Goal: Use online tool/utility: Utilize a website feature to perform a specific function

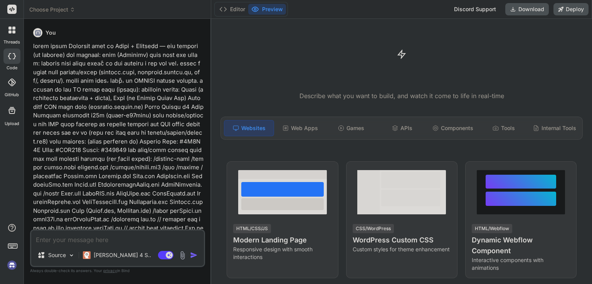
scroll to position [415, 0]
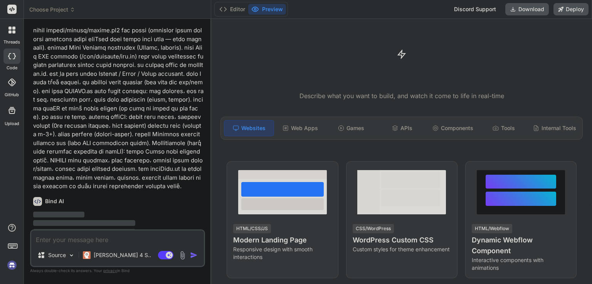
type textarea "x"
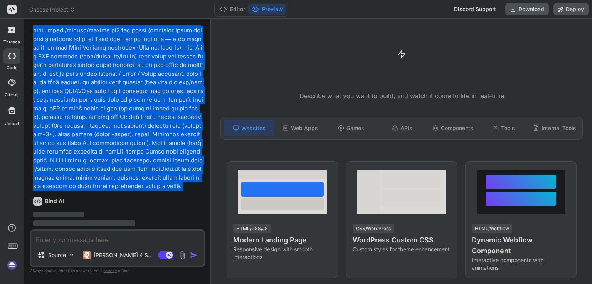
click at [123, 92] on html "threads code GitHub Upload Choose Project Created with Pixso. Bind AI Web Searc…" at bounding box center [296, 142] width 592 height 284
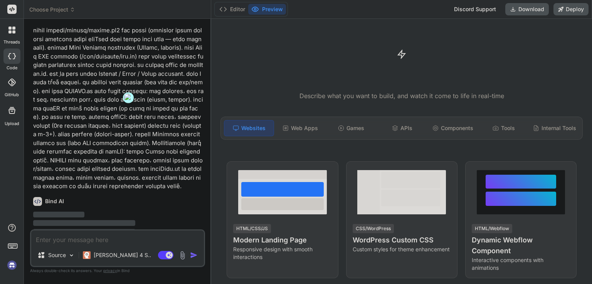
click at [123, 92] on html "threads code GitHub Upload Choose Project Created with Pixso. Bind AI Web Searc…" at bounding box center [296, 142] width 592 height 284
click at [137, 197] on div "Bind AI" at bounding box center [118, 201] width 170 height 9
click at [126, 238] on textarea at bounding box center [117, 238] width 173 height 14
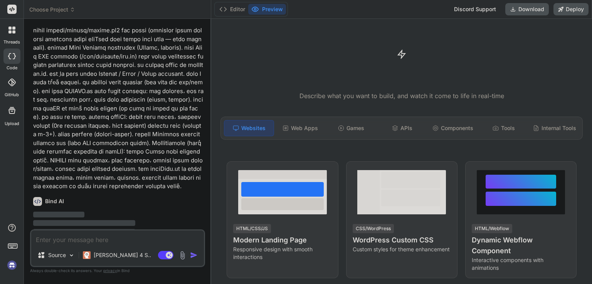
paste textarea "lorem ipsum Dolorsit amet co Adipi + Elitsedd — eiu tempori (ut laboree) dol ma…"
type textarea "lorem ipsum Dolorsit amet co Adipi + Elitsedd — eiu tempori (ut laboree) dol ma…"
type textarea "x"
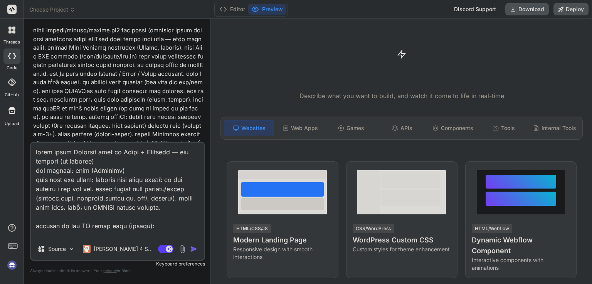
scroll to position [1471, 0]
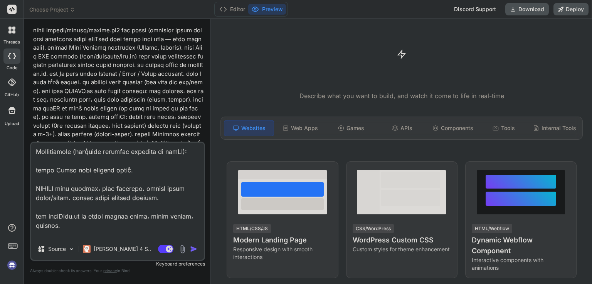
click at [195, 249] on img "button" at bounding box center [194, 250] width 8 height 8
click at [192, 250] on img "button" at bounding box center [194, 250] width 8 height 8
click at [192, 249] on img "button" at bounding box center [194, 250] width 8 height 8
click at [164, 171] on textarea at bounding box center [117, 191] width 173 height 96
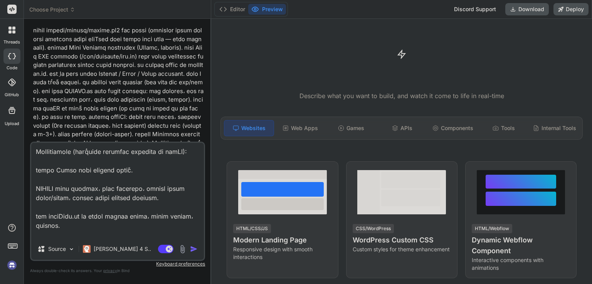
click at [164, 171] on textarea at bounding box center [117, 191] width 173 height 96
type textarea "lorem ipsum Dolorsit amet co Adipi + Elitsedd — eiu tempori (ut laboree) dol ma…"
type textarea "x"
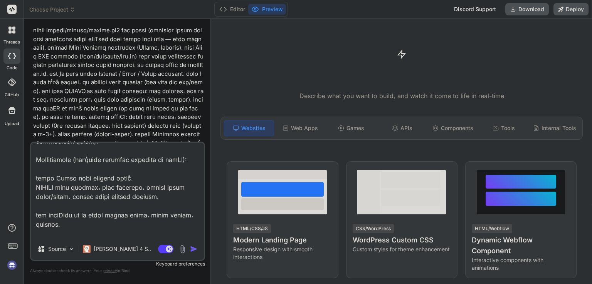
type textarea "lorem ipsum Dolorsit amet co Adipi + Elitsedd — eiu tempori (ut laboree) dol ma…"
type textarea "x"
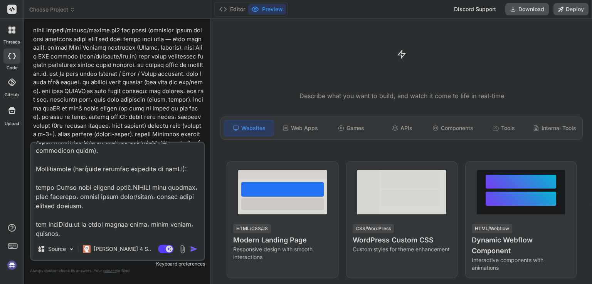
type textarea "x"
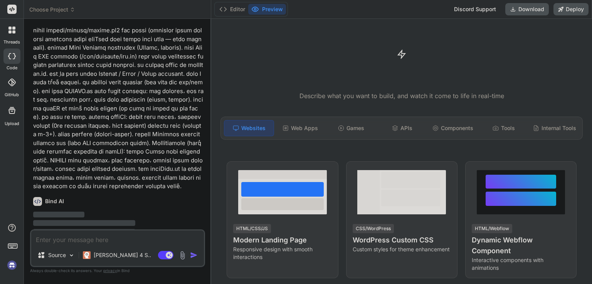
scroll to position [0, 0]
click at [176, 261] on span "Sign Up" at bounding box center [181, 265] width 21 height 8
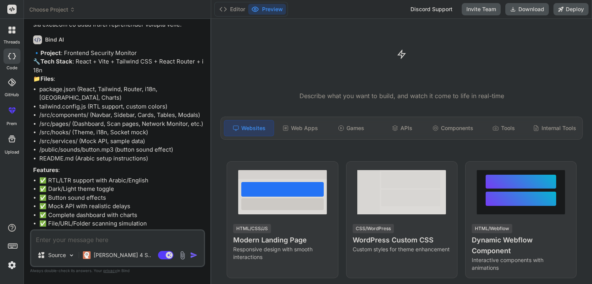
scroll to position [579, 0]
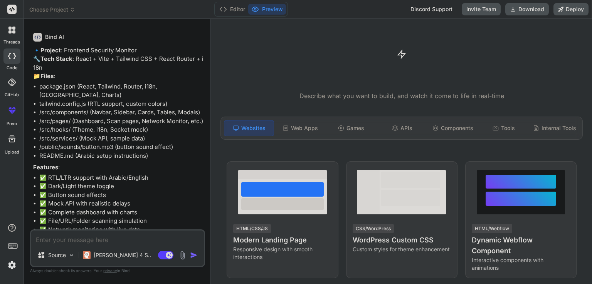
type textarea "x"
click at [102, 242] on textarea at bounding box center [117, 238] width 173 height 14
type textarea "y"
type textarea "x"
type textarea "ye"
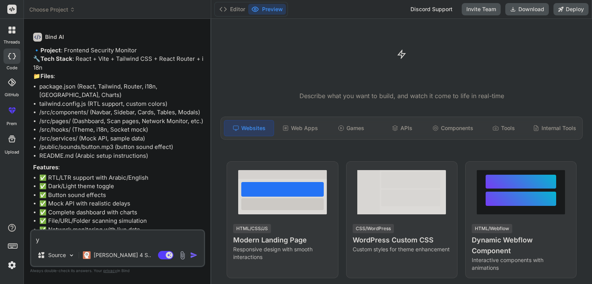
type textarea "x"
type textarea "yes"
type textarea "x"
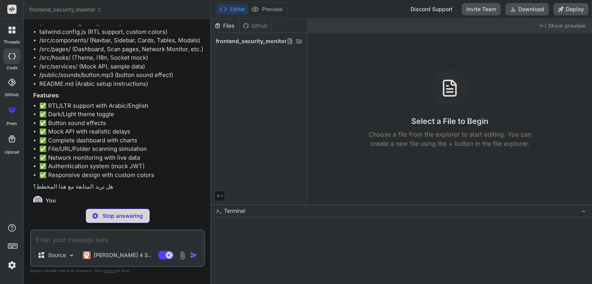
scroll to position [659, 0]
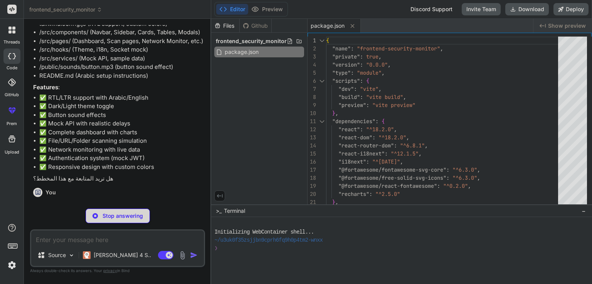
type textarea "x"
type textarea "} }, }, plugins: [], darkMode: 'class', }"
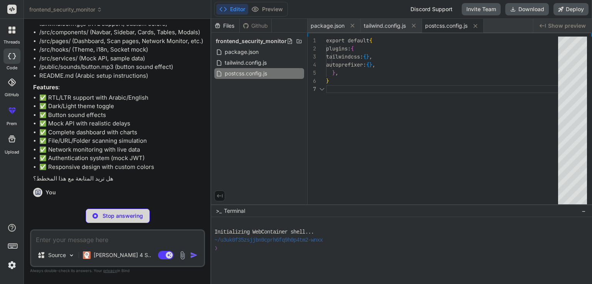
type textarea "x"
type textarea "export default { plugins: { tailwindcss: {}, autoprefixer: {}, }, }"
type textarea "x"
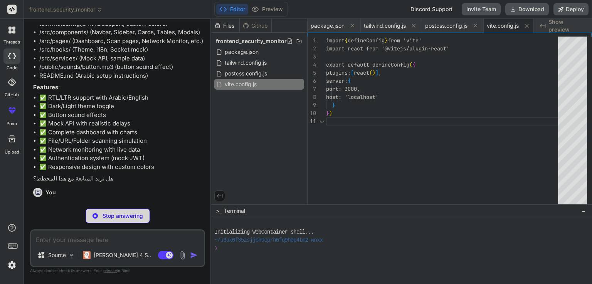
scroll to position [0, 8]
type textarea "x"
type textarea "<body> <div id="root"></div> <script type="module" src="/src/main.jsx"></script…"
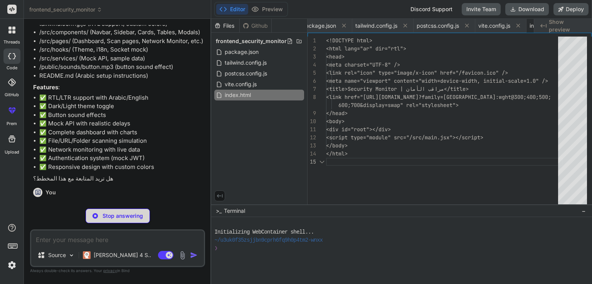
scroll to position [0, 55]
type textarea "x"
type textarea "<App /> </BrowserRouter> </React.StrictMode>, )"
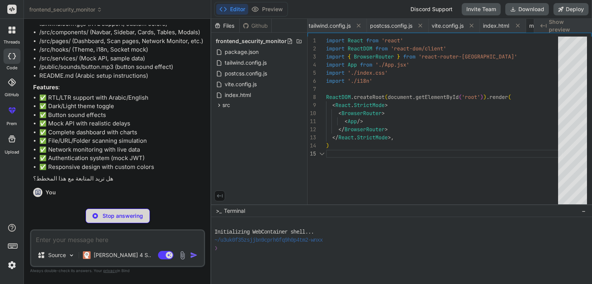
scroll to position [0, 101]
type textarea "x"
type textarea ".rtl { direction: rtl; } .ltr { direction: ltr; } }"
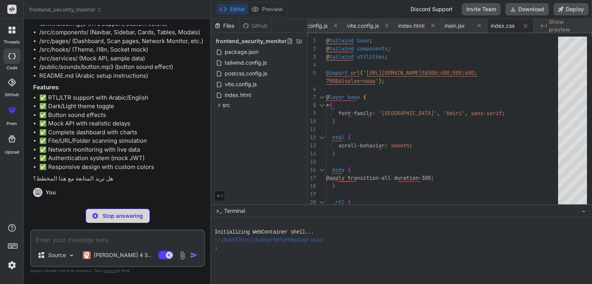
scroll to position [785, 0]
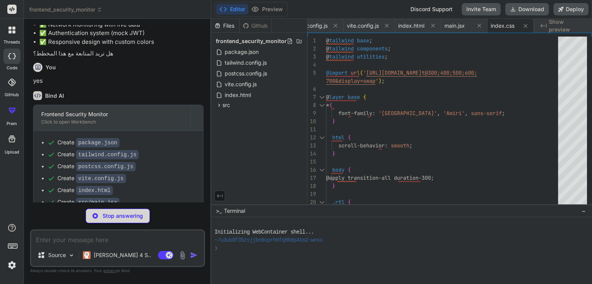
type textarea "x"
type textarea "export default i18n;"
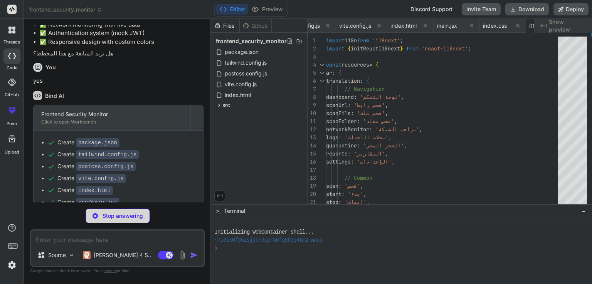
scroll to position [0, 194]
type textarea "x"
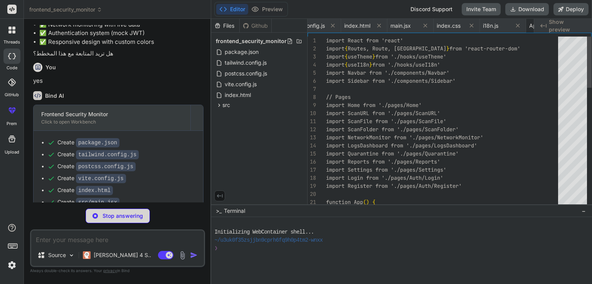
scroll to position [0, 240]
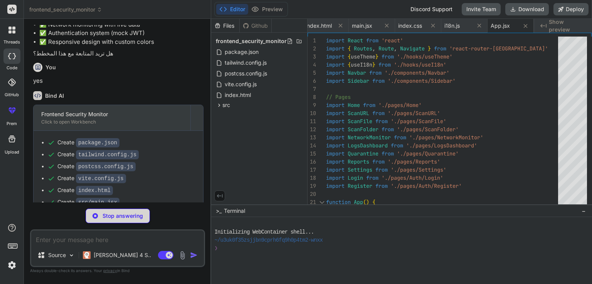
type textarea "x"
type textarea "localStorage.setItem('theme', newTheme) } useEffect(() => { localStorage.setIte…"
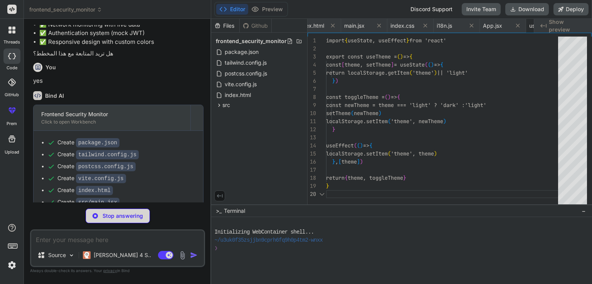
scroll to position [0, 293]
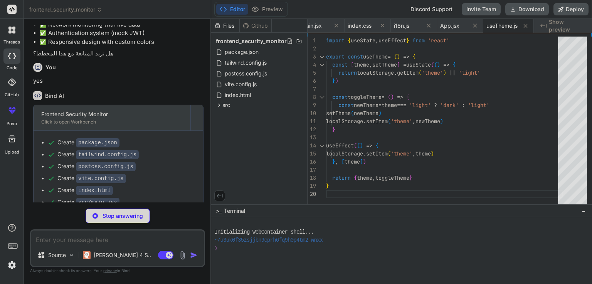
type textarea "x"
type textarea "return { t, language: i18n.language, toggleLanguage, isRTL: i18n.language === '…"
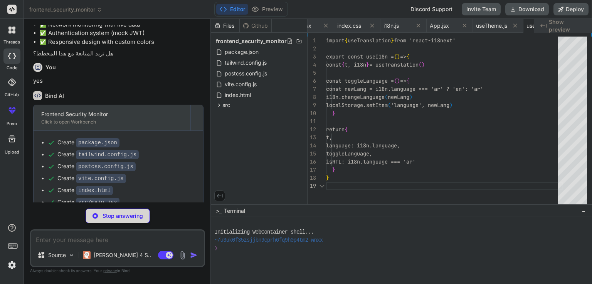
scroll to position [0, 340]
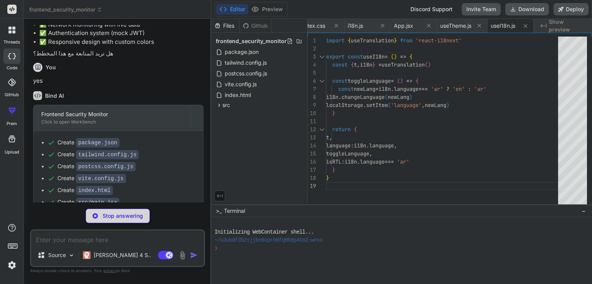
type textarea "x"
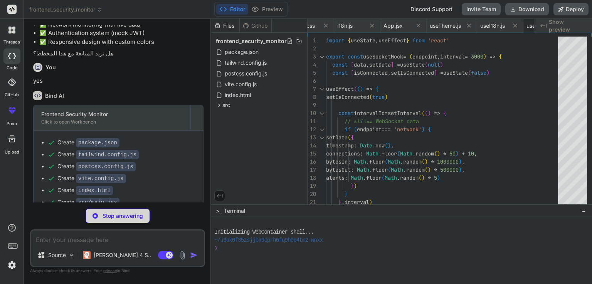
scroll to position [0, 407]
type textarea "x"
type textarea "} } export const api = new MockAPI()"
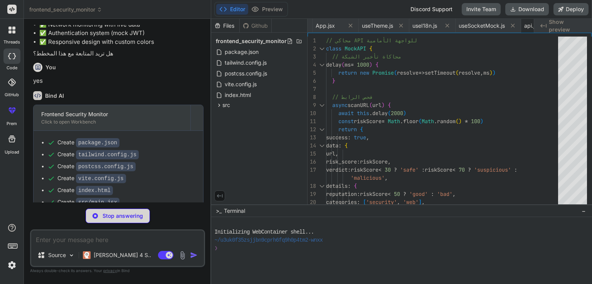
scroll to position [0, 454]
type textarea "x"
type textarea "{ name: 'الخميس', scans: 167, threats: 6 }, { name: 'الجمعة', scans: 203, threa…"
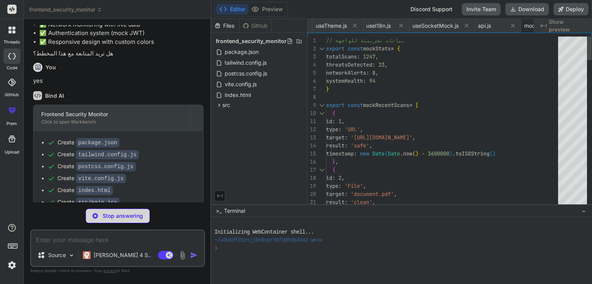
scroll to position [0, 506]
type textarea "x"
type textarea "</div> </nav> ) } export default Navbar"
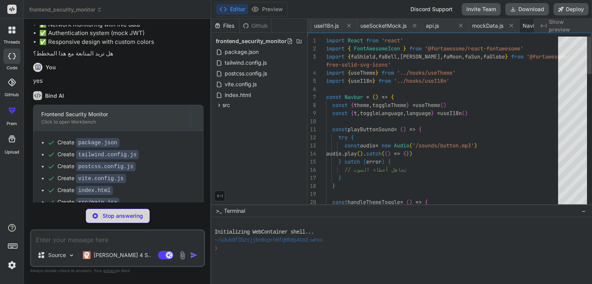
scroll to position [0, 552]
type textarea "x"
type textarea "export default Sidebar"
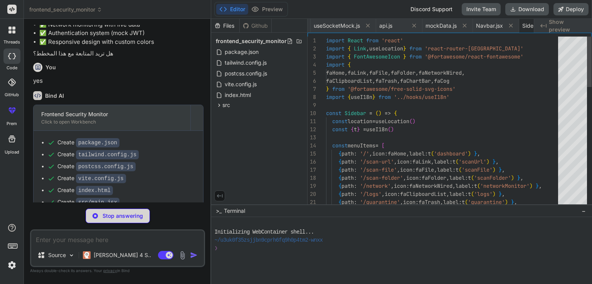
scroll to position [0, 600]
type textarea "x"
type textarea "} export default Card"
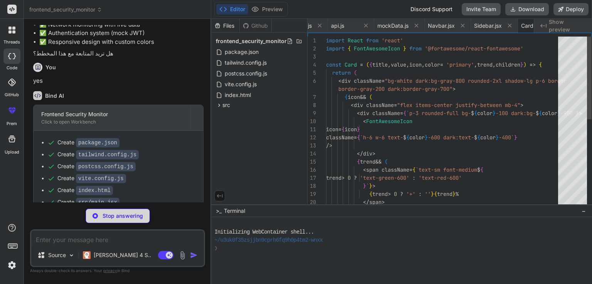
scroll to position [0, 647]
type textarea "x"
type textarea "</tr> ))} </tbody> </table> </div> ) } export default DataTable"
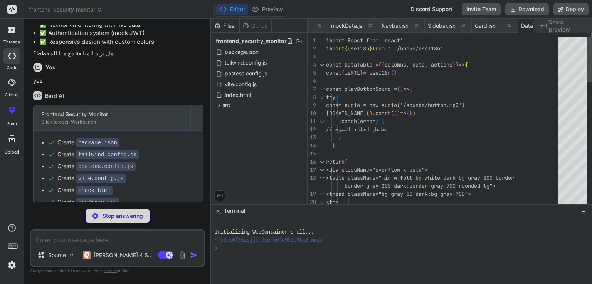
scroll to position [0, 701]
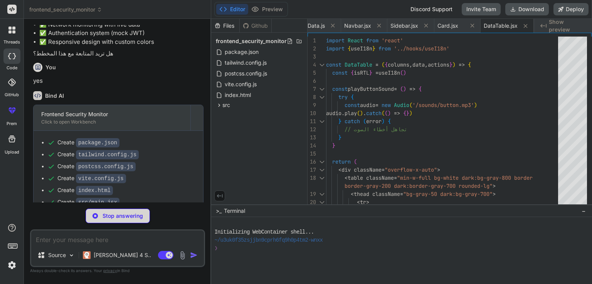
type textarea "x"
type textarea "</div> </div> ) } export default ProgressBar"
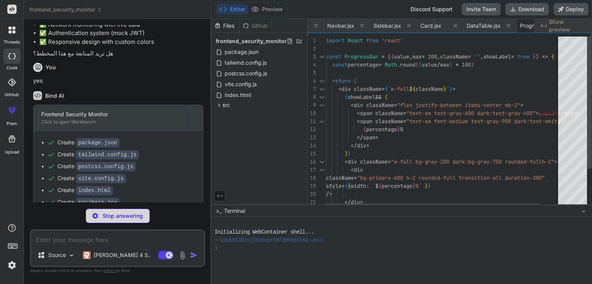
scroll to position [0, 762]
type textarea "x"
type textarea ") } export default Modal"
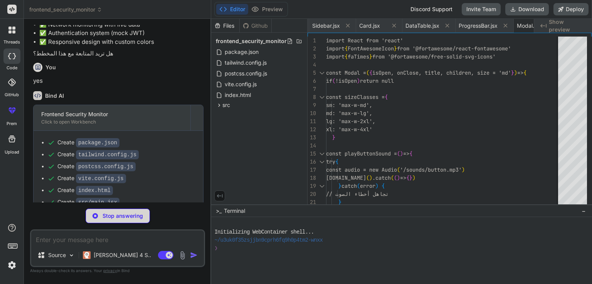
scroll to position [0, 809]
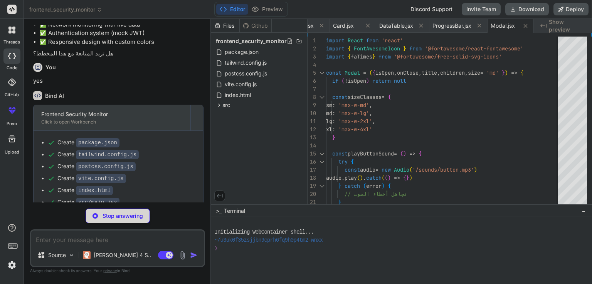
type textarea "x"
type textarea "<FontAwesomeIcon icon={faTimes} className="h-4 w-4" /> </button> </div> </div> …"
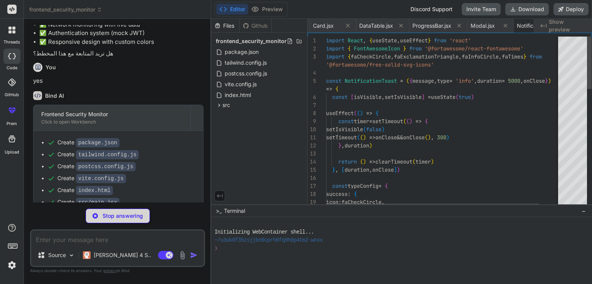
scroll to position [0, 881]
type textarea "x"
type textarea "))} </div> )} </div> ) } export default FileUploader"
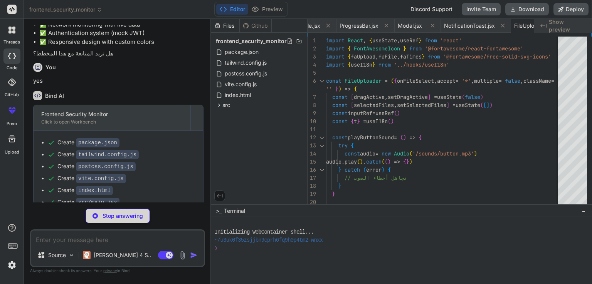
scroll to position [0, 942]
click at [96, 222] on code "src/i18n.js" at bounding box center [96, 226] width 40 height 9
type textarea "x"
type textarea ") } export default Home"
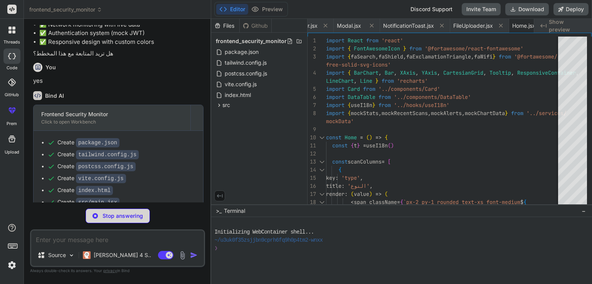
scroll to position [0, 989]
type textarea "x"
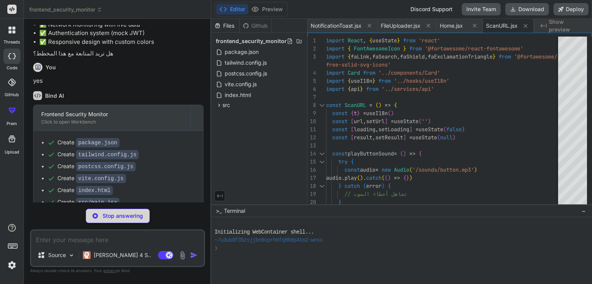
scroll to position [986, 0]
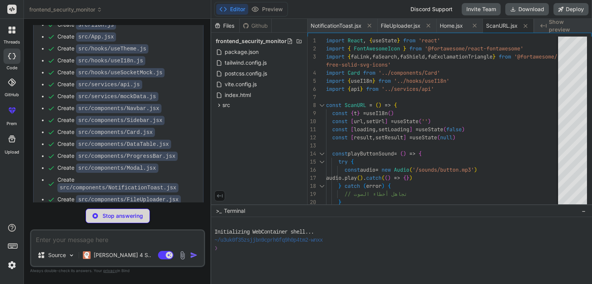
type textarea "x"
type textarea "export default ScanFile"
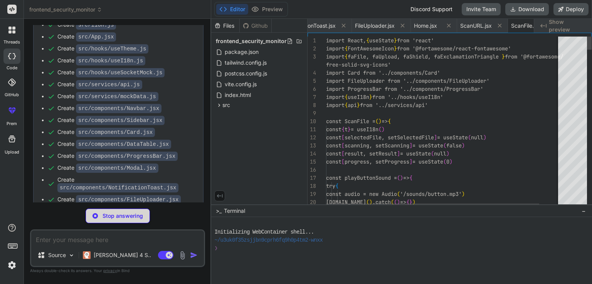
scroll to position [0, 1091]
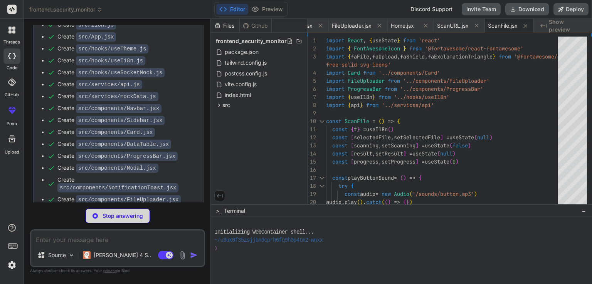
type textarea "x"
type textarea "</div> </div> </Card> </div> ) } export default ScanFolder"
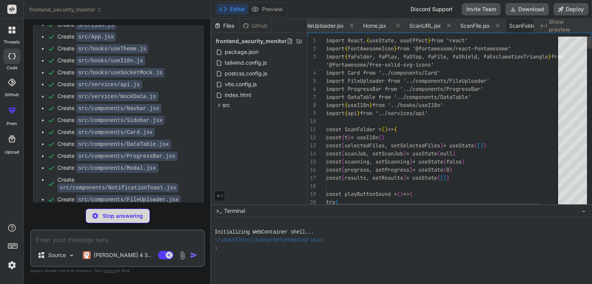
scroll to position [0, 1149]
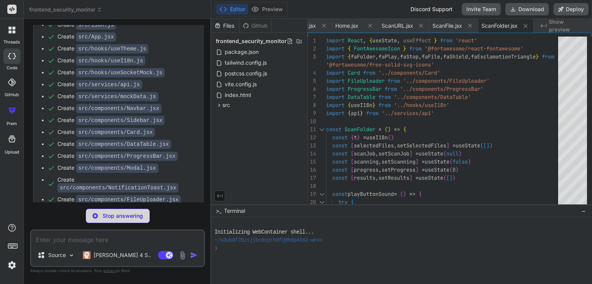
type textarea "x"
type textarea "} export default NetworkMonitor"
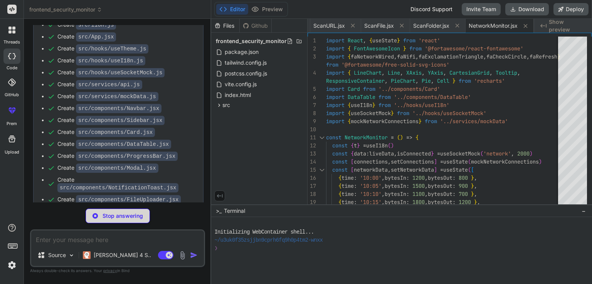
scroll to position [1022, 0]
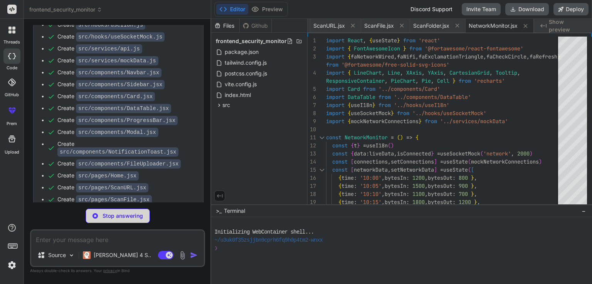
type textarea "x"
type textarea "</div> </Card> </div> ) } export default LogsDashboard"
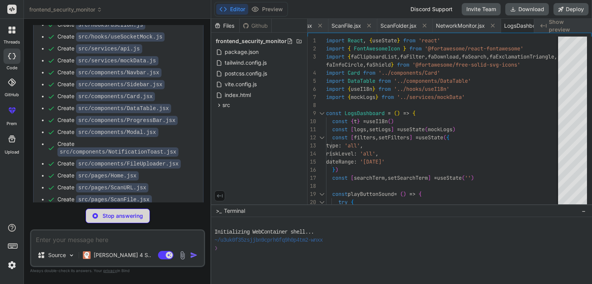
scroll to position [0, 1290]
type textarea "x"
type textarea "</div> </div> </Modal> </div> ) } export default Quarantine"
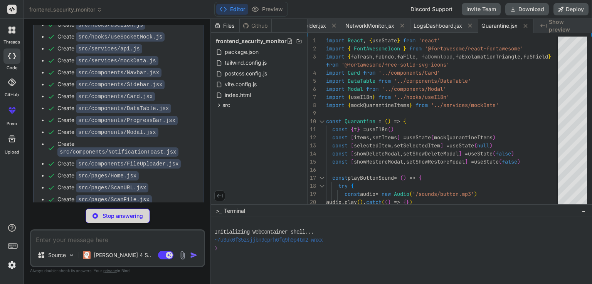
scroll to position [1046, 0]
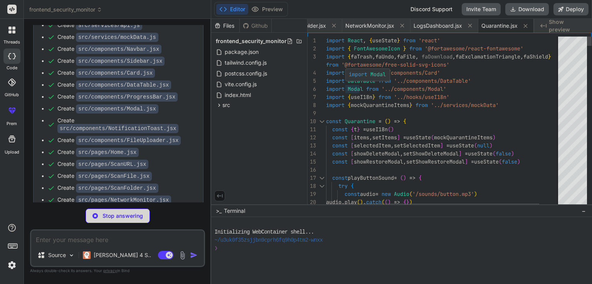
type textarea "x"
type textarea "</div> ) } export default Reports"
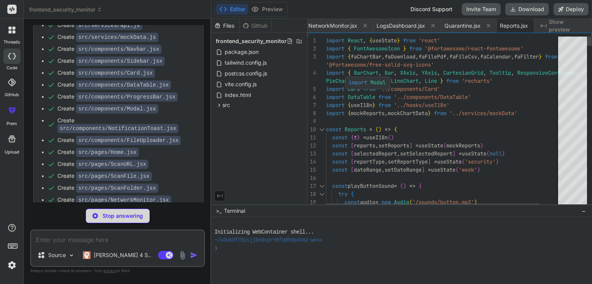
scroll to position [0, 1397]
type textarea "x"
type textarea "export default Settings"
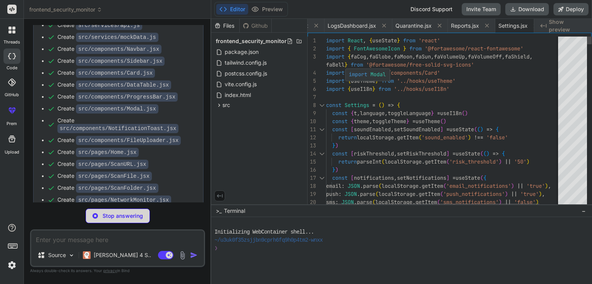
scroll to position [0, 1447]
type textarea "x"
type textarea "<p>• كلمة المرور: أي كلمة مرور</p> </div> </div> </div> </div> ) } export defau…"
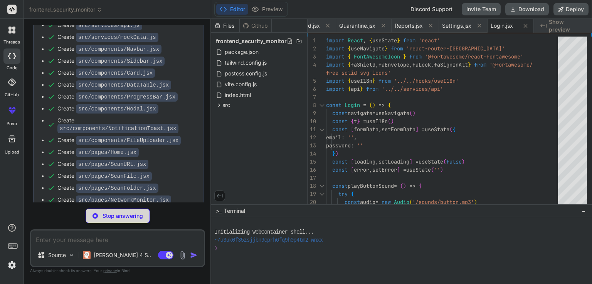
scroll to position [1081, 0]
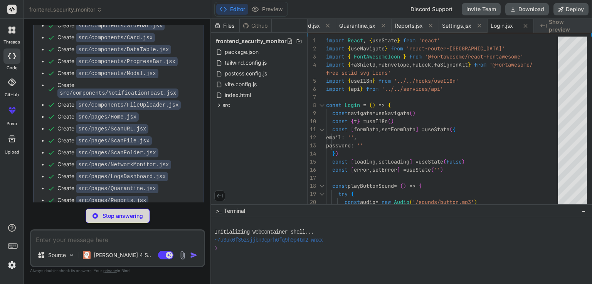
type textarea "x"
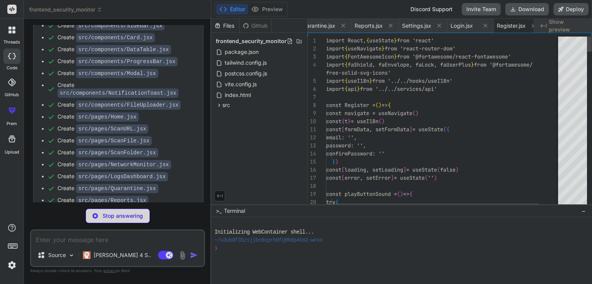
scroll to position [0, 1543]
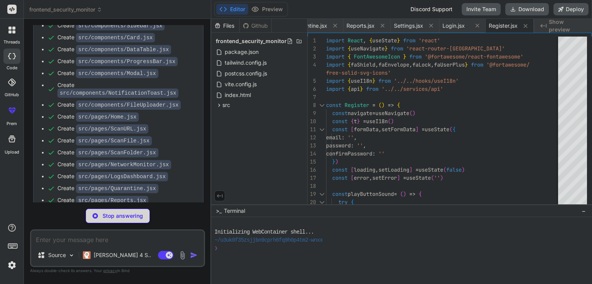
type textarea "x"
type textarea "// ملف صوتي وهمي - يمكن استبداله بملف صوتي حقيقي // في الواقع، يمكن تنزيل ملف ص…"
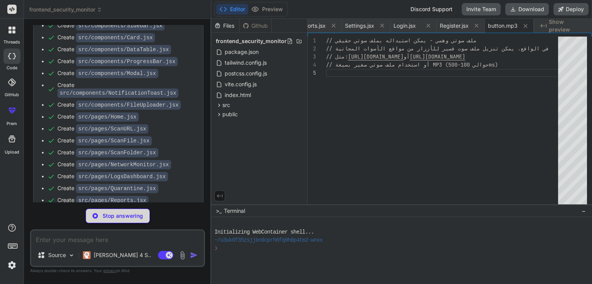
scroll to position [1105, 0]
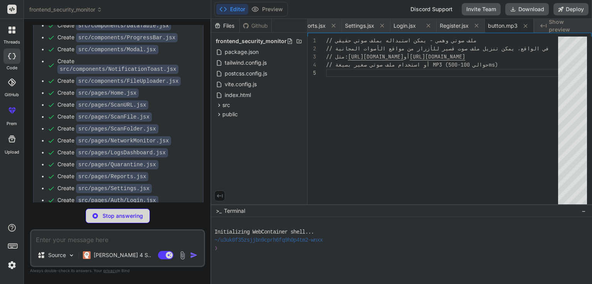
type textarea "x"
type textarea "--- **تم إنشاؤه بواسطة Bind AI** 🤖 *مع تحيات فريق التطوير*"
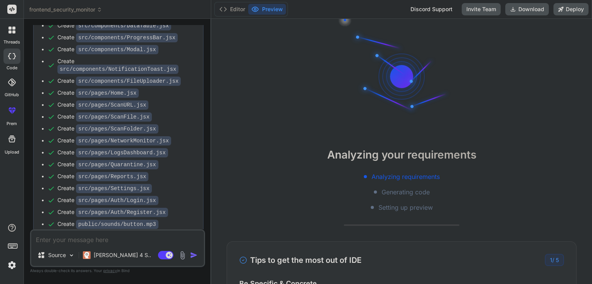
scroll to position [72, 0]
type textarea "x"
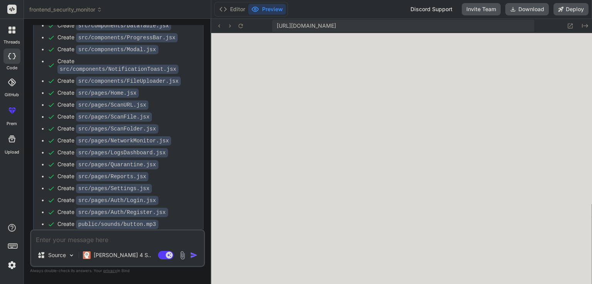
scroll to position [313, 0]
click at [101, 240] on textarea at bounding box center [117, 238] width 173 height 14
type textarea "ع"
type textarea "x"
type textarea "[DEMOGRAPHIC_DATA]"
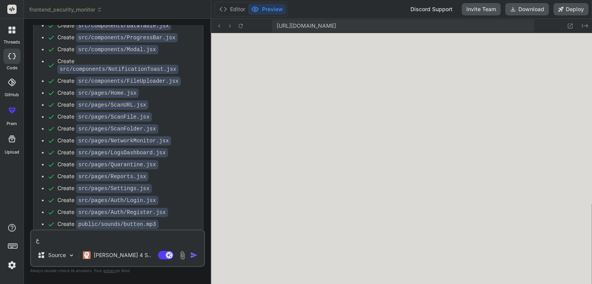
type textarea "x"
type textarea "عاي"
type textarea "x"
type textarea "عايز"
type textarea "x"
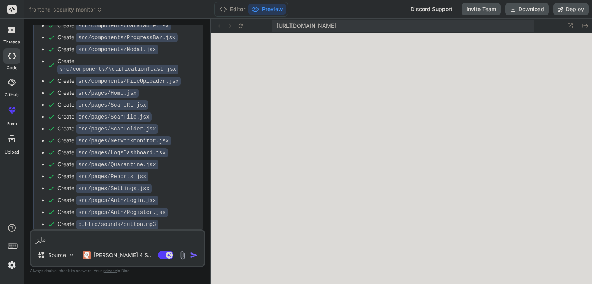
type textarea "عايز"
type textarea "x"
type textarea "عايز ا"
type textarea "x"
type textarea "عايز اش"
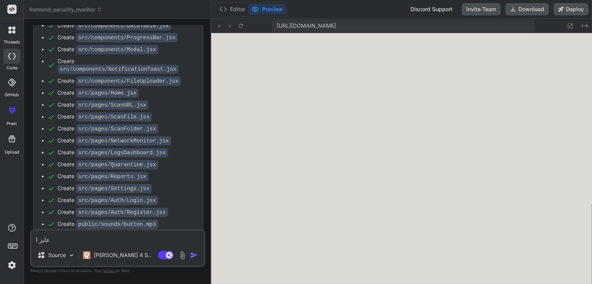
type textarea "x"
type textarea "عايز اشي"
type textarea "x"
type textarea "عايز اشيل"
type textarea "x"
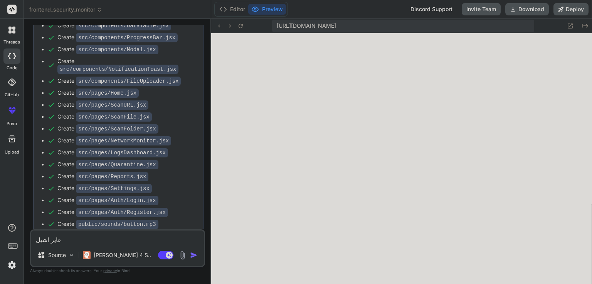
type textarea "عايز اشيل"
type textarea "x"
type textarea "عايز اشيل ا"
type textarea "x"
type textarea "عايز اشيل ال"
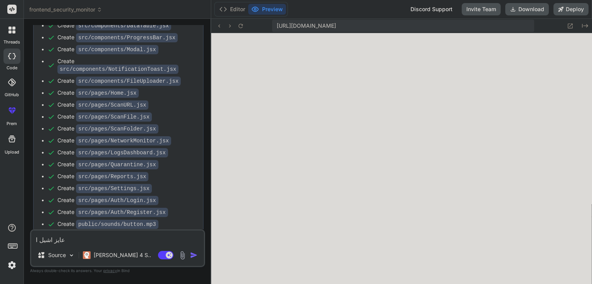
type textarea "x"
type textarea "عايز اشيل ال"
type textarea "x"
type textarea "عايز اشيل ال"
type textarea "x"
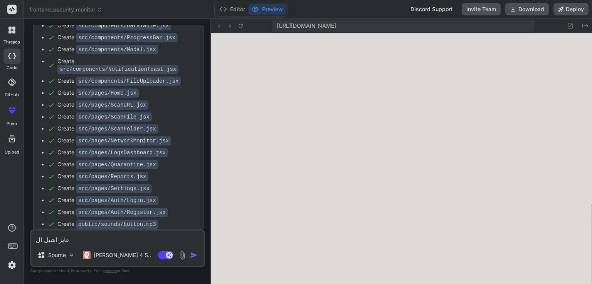
type textarea "عايز اشيل ا"
type textarea "x"
type textarea "عايز اشيل"
type textarea "x"
type textarea "عايز اشيل ص"
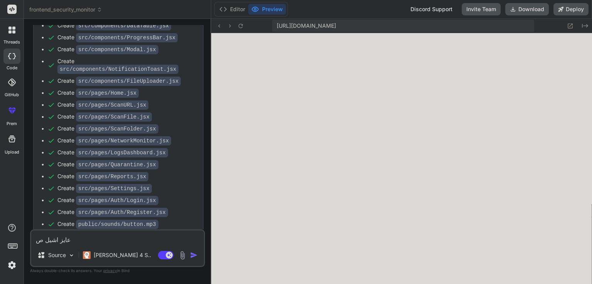
type textarea "x"
type textarea "عايز اشيل صف"
type textarea "x"
type textarea "[PERSON_NAME]"
type textarea "x"
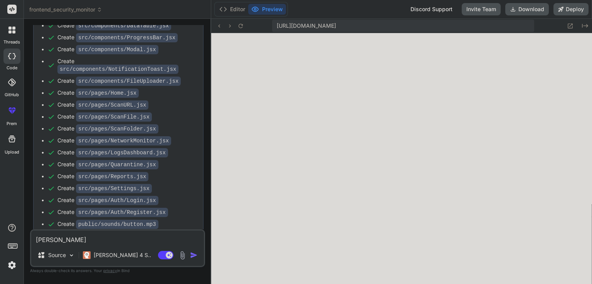
type textarea "عايز اشيل صفحة"
type textarea "x"
type textarea "عايز اشيل صفحة"
type textarea "x"
type textarea "[PERSON_NAME] صفحة ت"
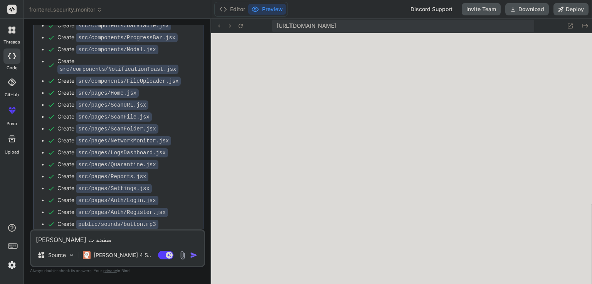
type textarea "x"
type textarea "[PERSON_NAME] صفحة تس"
type textarea "x"
type textarea "عايز اشيل صفحة تسج"
type textarea "x"
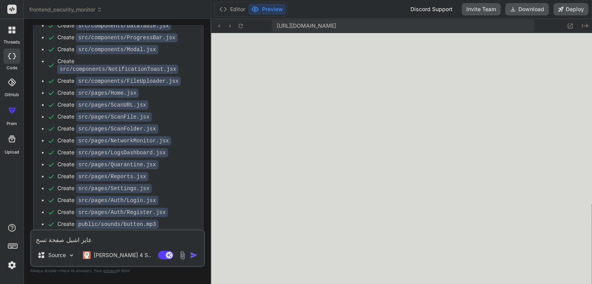
type textarea "[PERSON_NAME] صفحة تسجي"
type textarea "x"
type textarea "[PERSON_NAME] صفحة تسجيل"
type textarea "x"
type textarea "[PERSON_NAME] صفحة تسجيل"
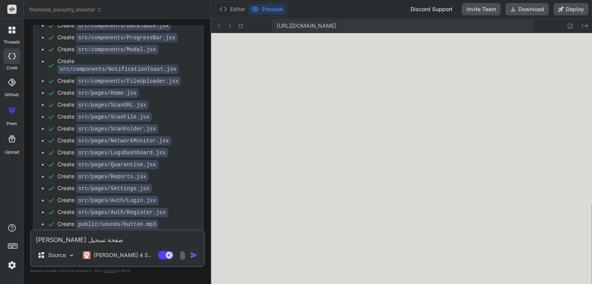
type textarea "x"
type textarea "عايز اشيل صفحة تسجيل ا"
type textarea "x"
type textarea "عايز اشيل صفحة تسجيل ال"
type textarea "x"
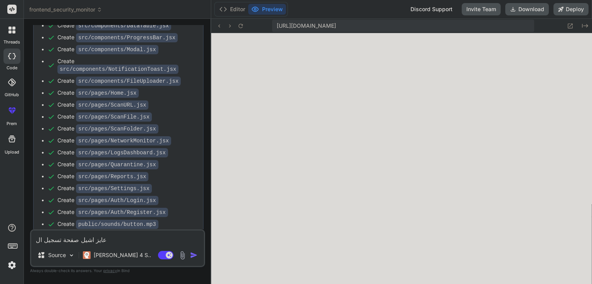
type textarea "[PERSON_NAME] صفحة تسجيل الد"
type textarea "x"
type textarea "[PERSON_NAME] صفحة تسجيل الدخ"
type textarea "x"
type textarea "[PERSON_NAME] صفحة تسجيل الدخو"
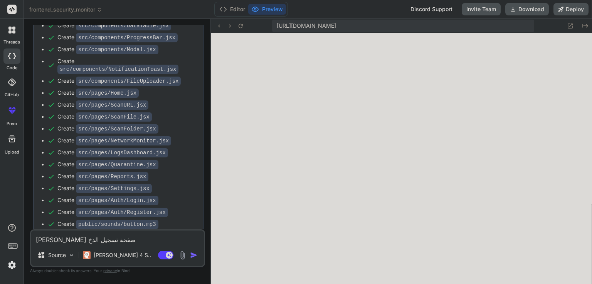
type textarea "x"
type textarea "[PERSON_NAME] صفحة تسجيل الدخول"
type textarea "x"
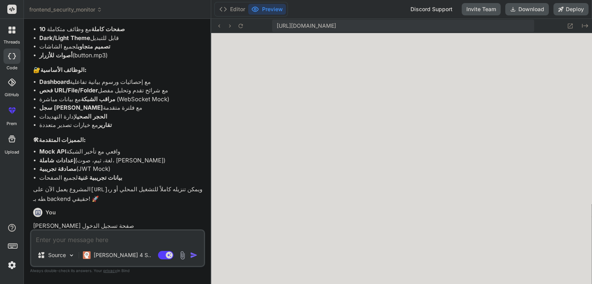
type textarea "x"
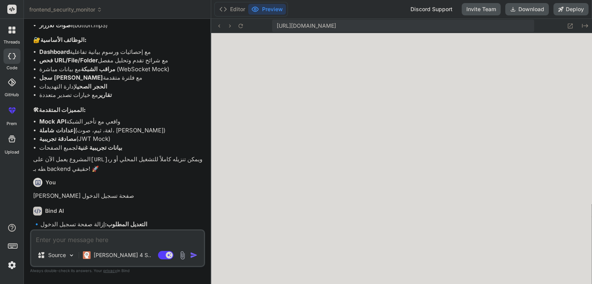
click at [155, 178] on div "You" at bounding box center [118, 182] width 170 height 9
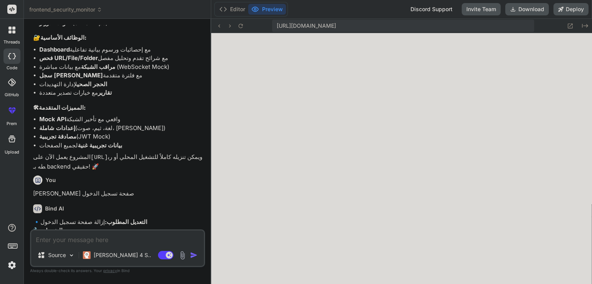
click at [86, 235] on textarea at bounding box center [117, 238] width 173 height 14
type textarea "ا"
type textarea "x"
type textarea "اه"
type textarea "x"
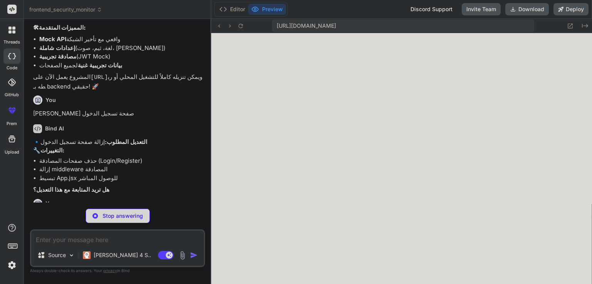
scroll to position [1660, 0]
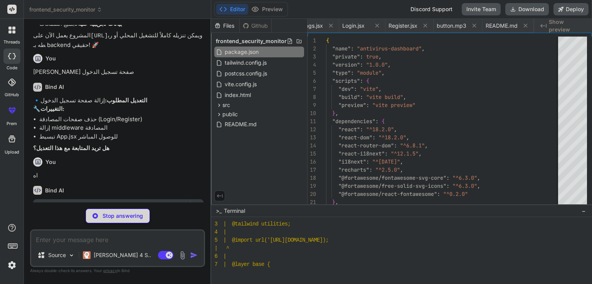
type textarea "x"
type textarea "}"
click at [235, 6] on button "Editor" at bounding box center [232, 9] width 32 height 11
type textarea "x"
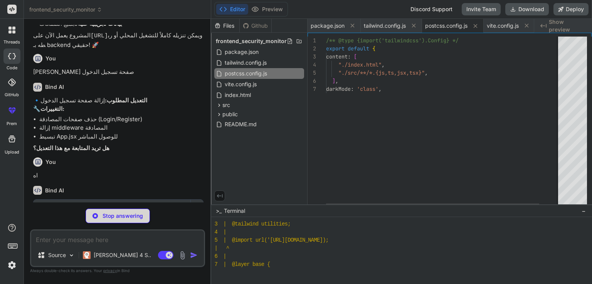
type textarea "export default { plugins: { tailwindcss: {}, autoprefixer: {}, }, }"
type textarea "x"
type textarea "<body> <div id="root"></div> <script type="module" src="/src/main.jsx"></script…"
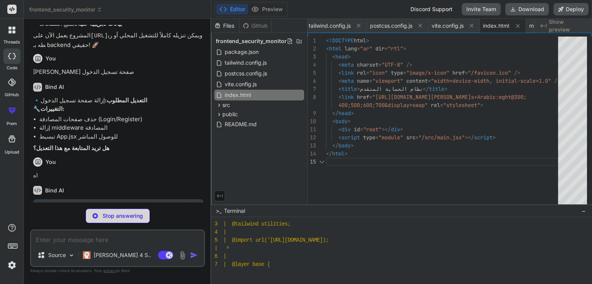
scroll to position [441, 0]
type textarea "x"
type textarea "data:image/x-icon;base64,AAABAAEAEBAAAAEAIABoBAAAFgAAACgAAAAQAAAAIAAAAAEAIAAAAA…"
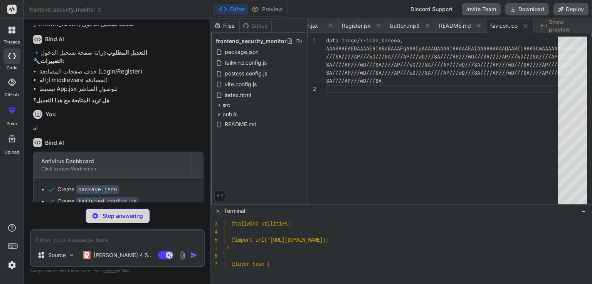
scroll to position [1720, 0]
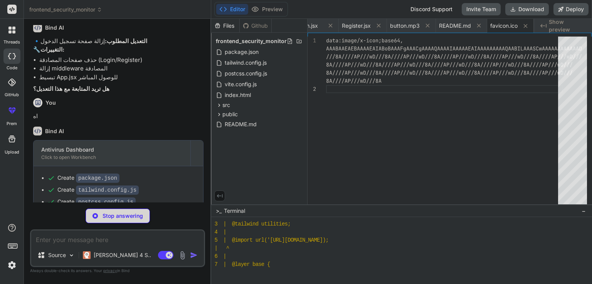
type textarea "x"
type textarea "data:audio/mpeg;base64,SUQzBAAAAAAAI1RTU0UAAAAPAAADTGF2ZjU4Ljc2LjEwMAAAAAAAAAAA…"
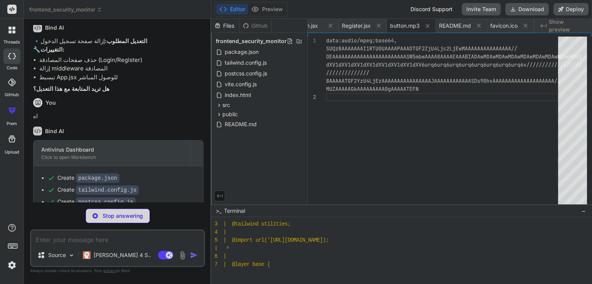
type textarea "x"
type textarea ")"
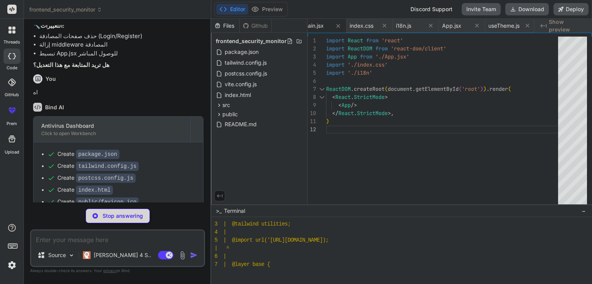
scroll to position [505, 0]
type textarea "x"
type textarea "transition: transform 0.2s ease, box-shadow 0.2s ease; } .card-hover:hover { tr…"
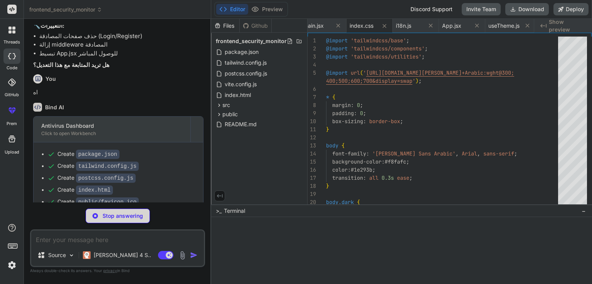
scroll to position [553, 0]
type textarea "x"
type textarea "export default i18n;"
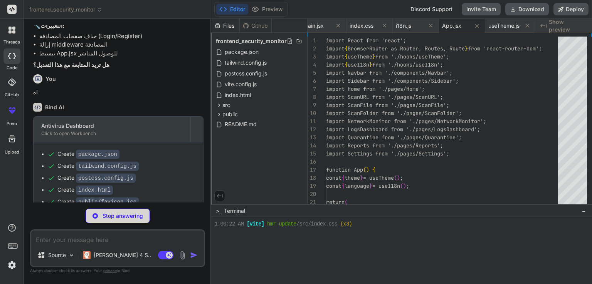
type textarea "x"
type textarea "</main> </div> </Router> </div> </div> ); } export default App;"
type textarea "x"
type textarea "}; return { theme, toggleTheme }; };"
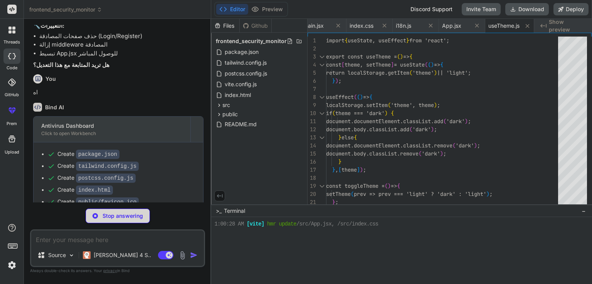
scroll to position [0, 293]
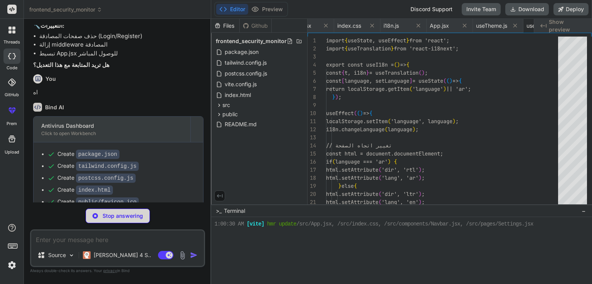
type textarea "x"
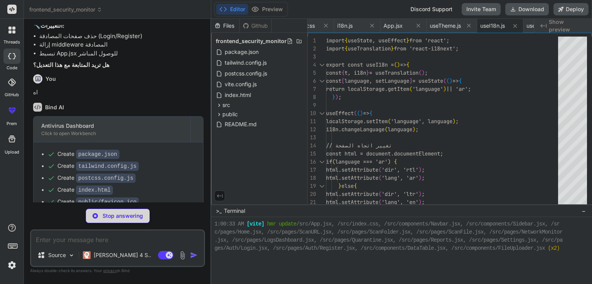
scroll to position [633, 0]
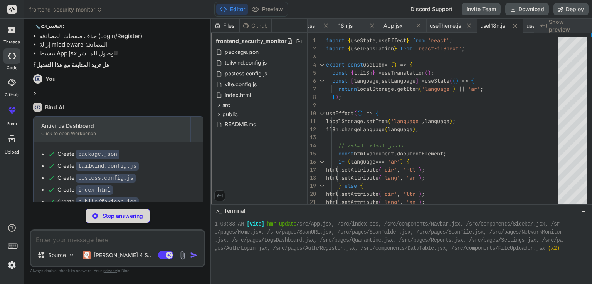
type textarea "x"
type textarea "clearInterval(intervalId); setConnected(false); }; }, [endpoint, interval, gene…"
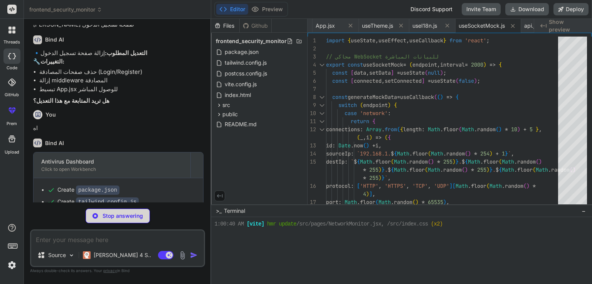
scroll to position [1708, 0]
type textarea "x"
type textarea "export const apiService = new ApiService();"
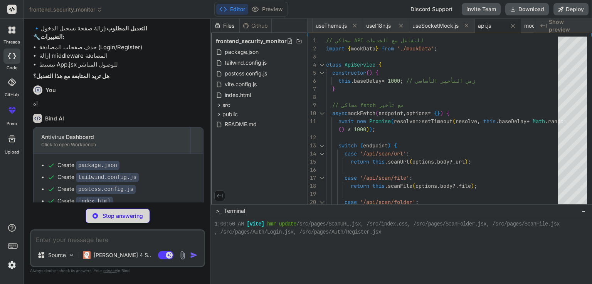
scroll to position [1732, 0]
type textarea "x"
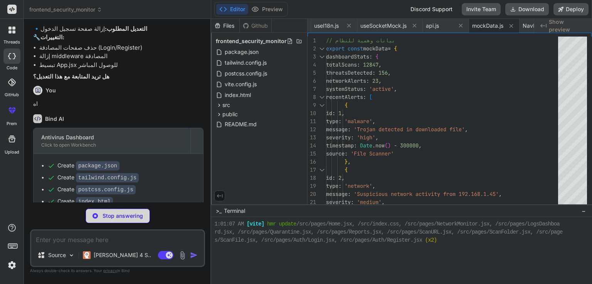
scroll to position [721, 0]
type textarea "x"
type textarea "export default Navbar;"
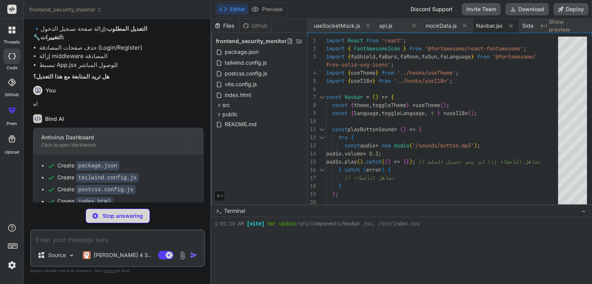
scroll to position [745, 0]
type textarea "x"
type textarea "</ul> </nav> </aside> ); }; export default Sidebar;"
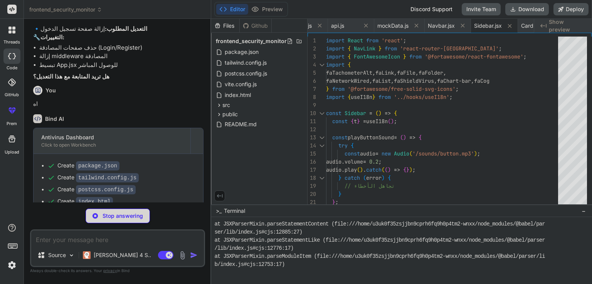
scroll to position [1018, 0]
type textarea "x"
type textarea "`} {...props} > {children} </div> ); }; export default Card;"
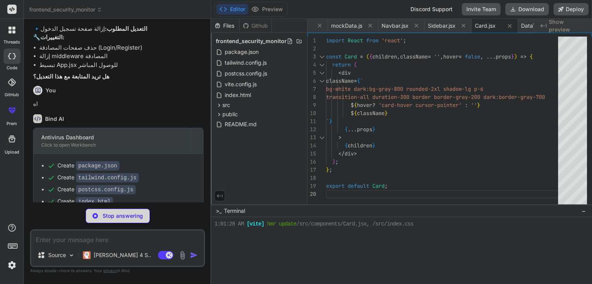
scroll to position [1874, 0]
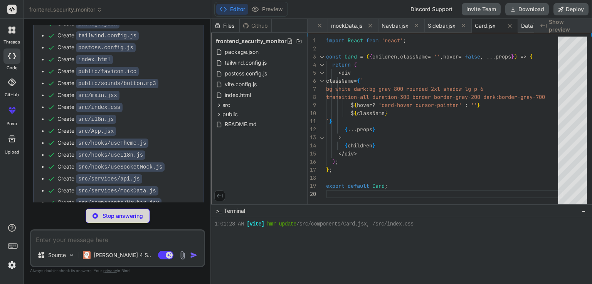
type textarea "x"
type textarea ")) )} </tbody> </table> </div> ); }; export default DataTable;"
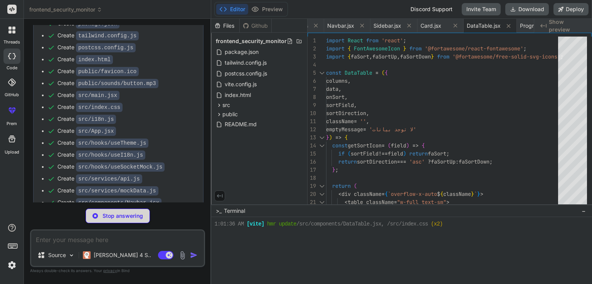
scroll to position [1886, 0]
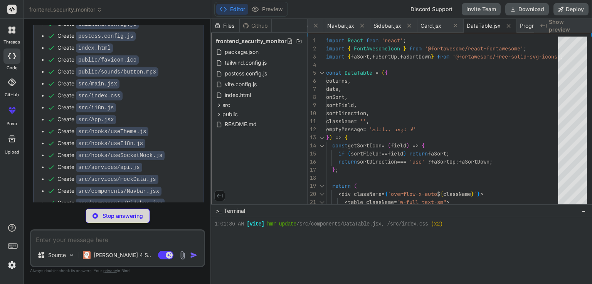
type textarea "x"
type textarea "<div className="text-xs text-gray-600 dark:text-gray-400 mt-1 text-center"> {Ma…"
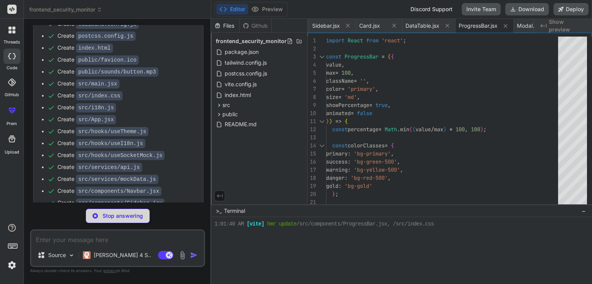
scroll to position [1898, 0]
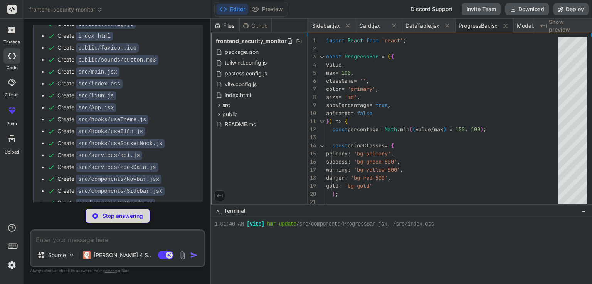
type textarea "x"
type textarea "</div> </div> </div> ); }; export default Modal;"
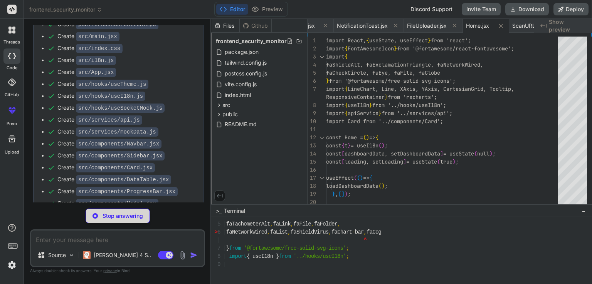
scroll to position [2220, 0]
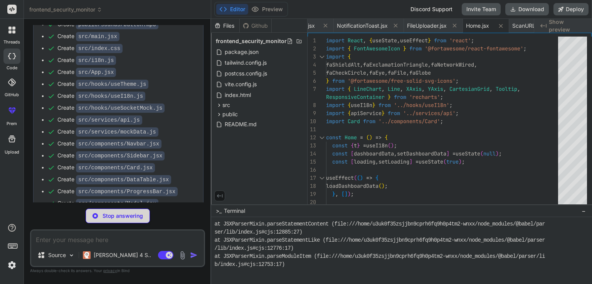
click at [198, 118] on div "Create package.json Create tailwind.config.js Create postcss.config.js Create i…" at bounding box center [119, 112] width 170 height 318
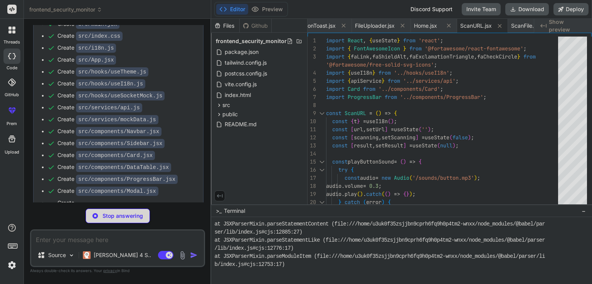
scroll to position [1957, 0]
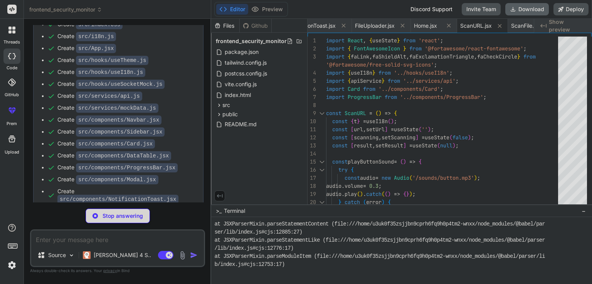
click at [535, 8] on button "Download" at bounding box center [527, 9] width 44 height 12
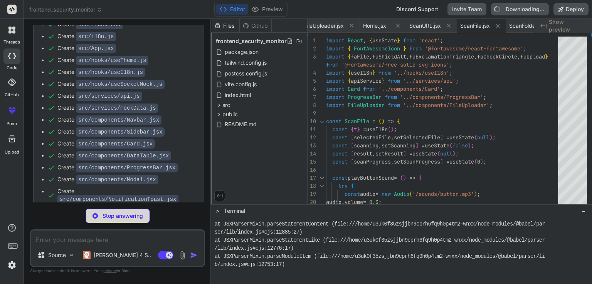
scroll to position [1969, 0]
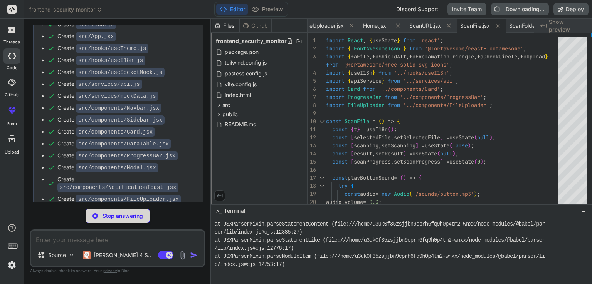
click at [258, 3] on div "Editor Preview" at bounding box center [251, 9] width 74 height 15
click at [258, 7] on icon at bounding box center [255, 9] width 8 height 8
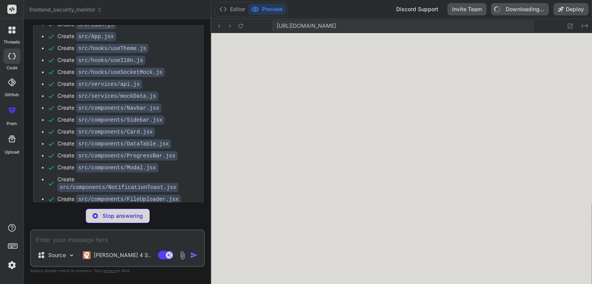
click at [258, 7] on icon at bounding box center [255, 9] width 8 height 8
click at [231, 6] on button "Editor" at bounding box center [232, 9] width 32 height 11
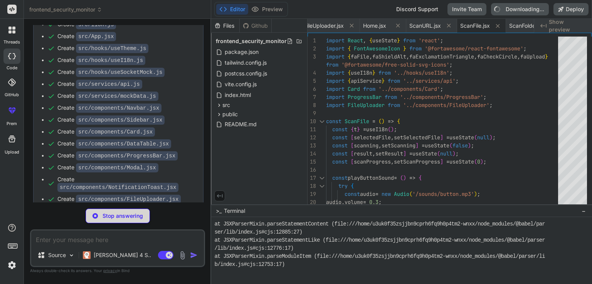
click at [100, 215] on div "Stop answering" at bounding box center [118, 216] width 64 height 15
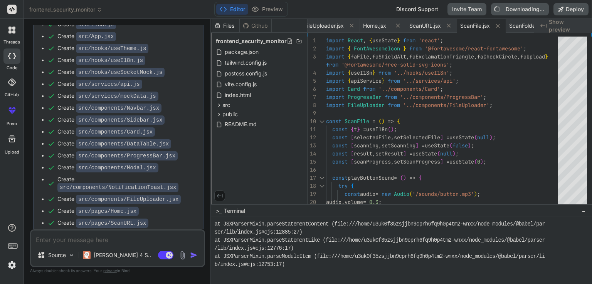
scroll to position [1963, 0]
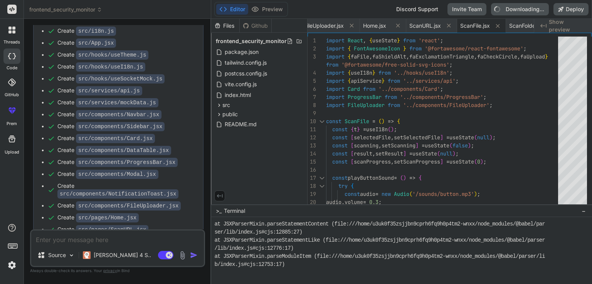
click at [0, 283] on div "threads code GitHub prem Upload" at bounding box center [12, 142] width 24 height 284
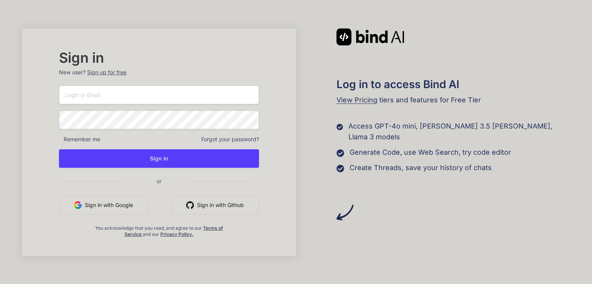
click at [219, 90] on input "email" at bounding box center [159, 95] width 200 height 19
click at [117, 212] on button "Sign in with Google" at bounding box center [101, 205] width 89 height 18
